Goal: Information Seeking & Learning: Find specific fact

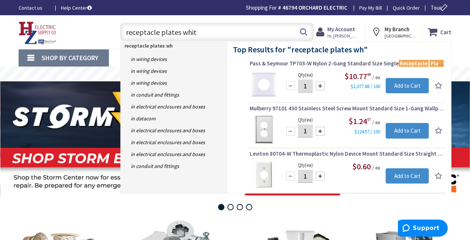
type input "receptacle plates white"
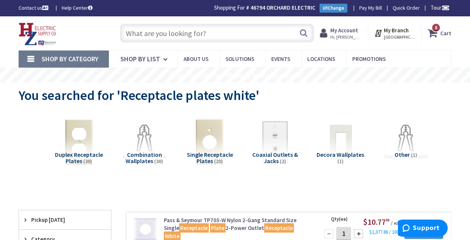
click at [214, 30] on input "text" at bounding box center [217, 33] width 194 height 19
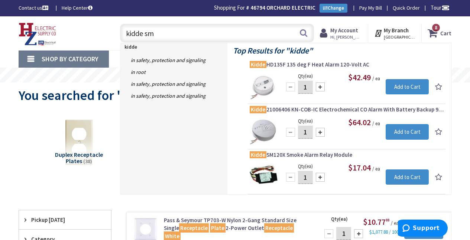
type input "kidde sma"
